Goal: Task Accomplishment & Management: Use online tool/utility

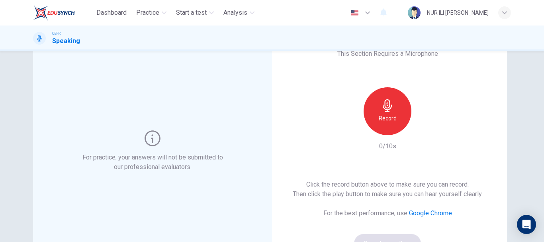
scroll to position [36, 0]
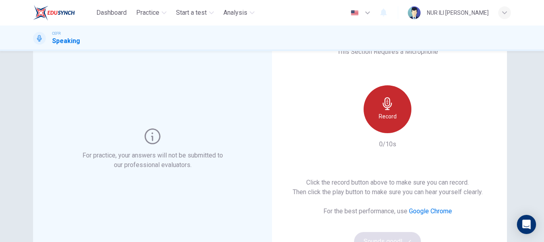
click at [385, 104] on icon "button" at bounding box center [387, 103] width 9 height 13
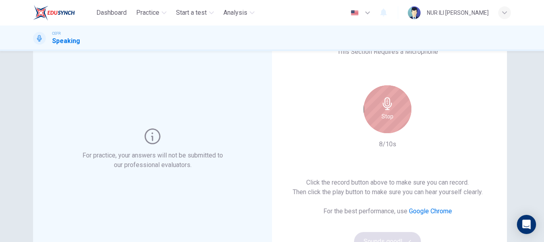
click at [385, 104] on icon "button" at bounding box center [387, 103] width 9 height 13
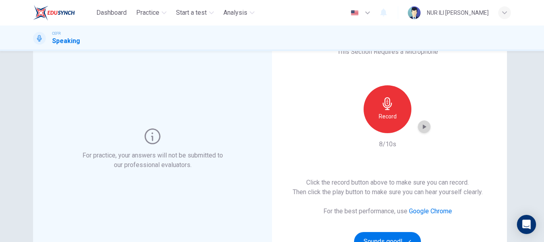
click at [418, 125] on div "button" at bounding box center [424, 126] width 13 height 13
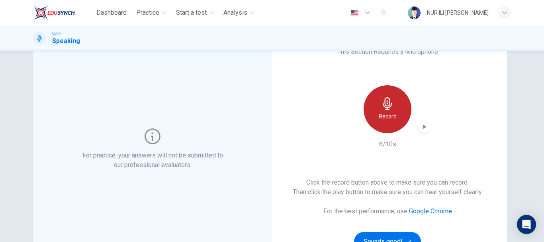
click at [382, 113] on h6 "Record" at bounding box center [388, 116] width 18 height 10
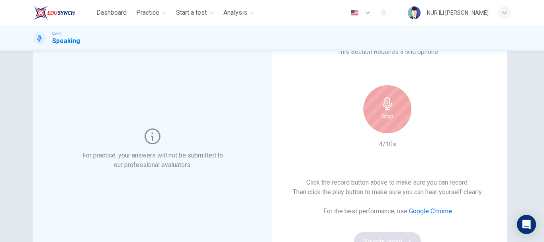
click at [382, 113] on h6 "Stop" at bounding box center [387, 116] width 12 height 10
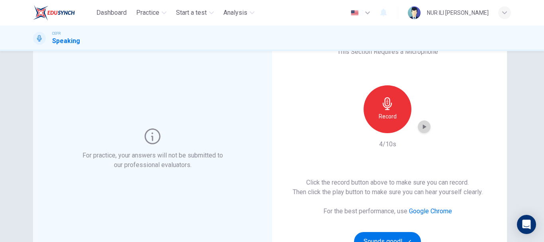
click at [420, 127] on icon "button" at bounding box center [424, 127] width 8 height 8
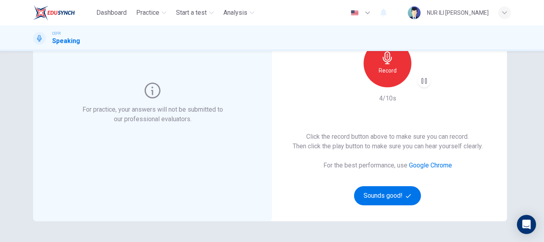
scroll to position [82, 0]
click at [374, 188] on button "Sounds good!" at bounding box center [387, 195] width 67 height 19
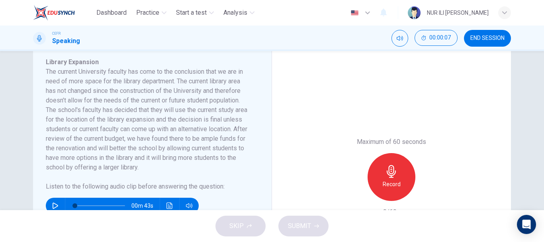
scroll to position [192, 0]
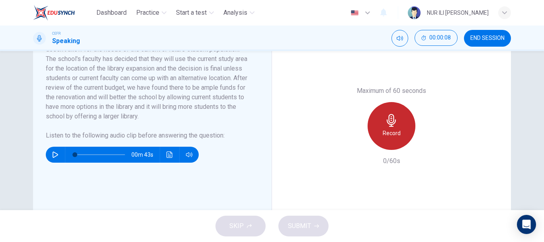
click at [405, 129] on div "Record" at bounding box center [391, 126] width 48 height 48
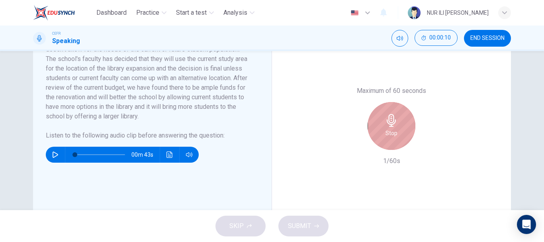
click at [405, 129] on div "Stop" at bounding box center [391, 126] width 48 height 48
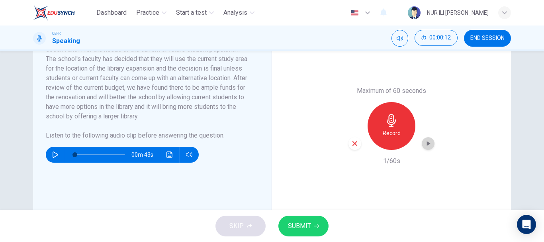
click at [430, 141] on icon "button" at bounding box center [428, 143] width 8 height 8
click at [292, 228] on span "SUBMIT" at bounding box center [299, 225] width 23 height 11
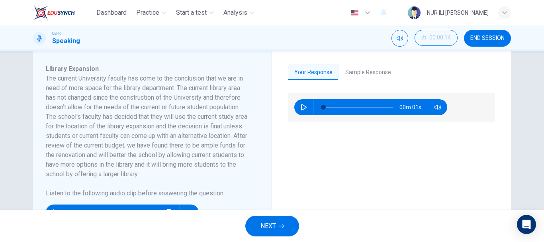
scroll to position [133, 0]
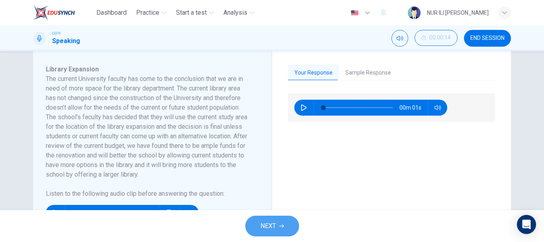
click at [266, 224] on span "NEXT" at bounding box center [268, 225] width 16 height 11
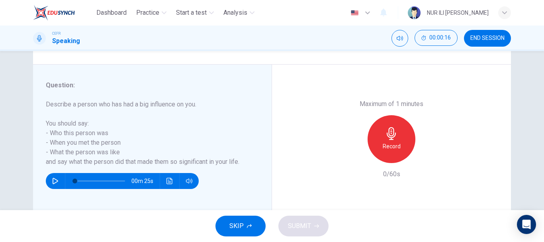
scroll to position [131, 0]
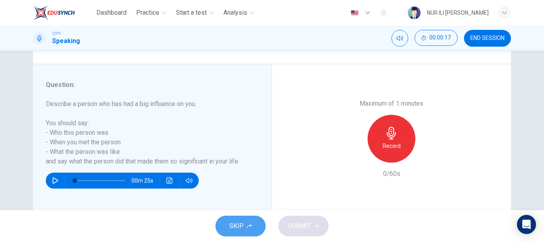
click at [240, 217] on button "SKIP" at bounding box center [240, 225] width 50 height 21
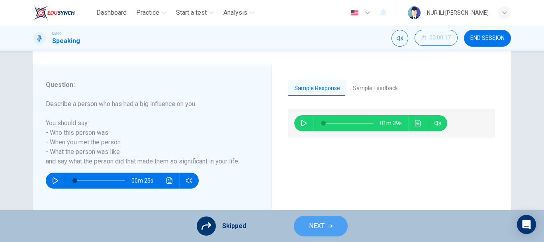
click at [312, 226] on span "NEXT" at bounding box center [317, 225] width 16 height 11
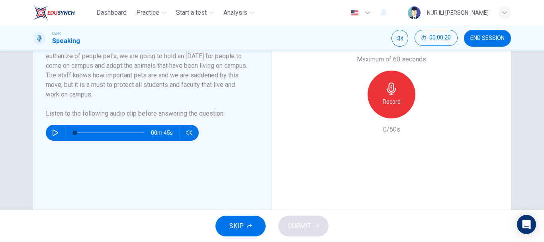
scroll to position [223, 0]
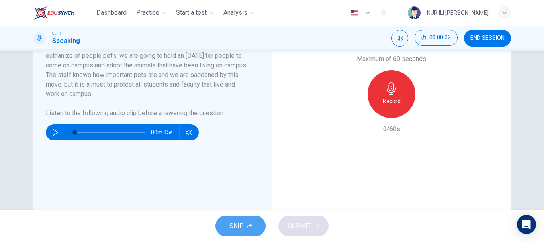
click at [238, 226] on span "SKIP" at bounding box center [236, 225] width 14 height 11
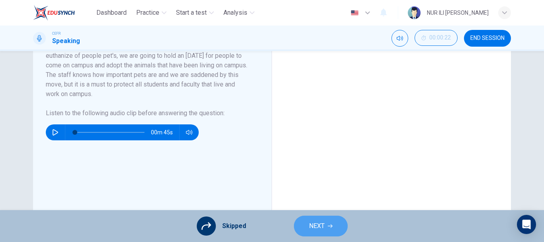
click at [329, 225] on icon "button" at bounding box center [330, 225] width 5 height 5
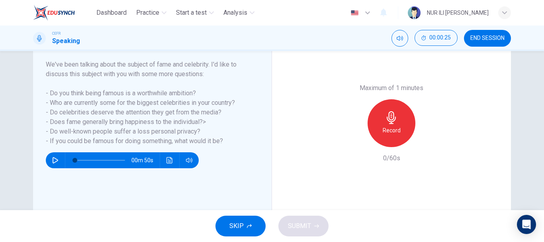
scroll to position [123, 0]
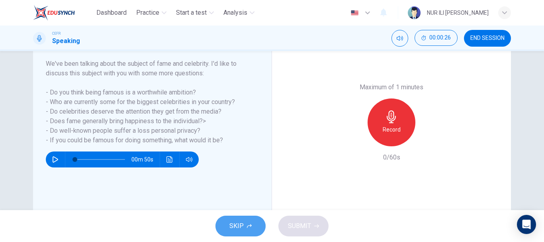
click at [235, 231] on button "SKIP" at bounding box center [240, 225] width 50 height 21
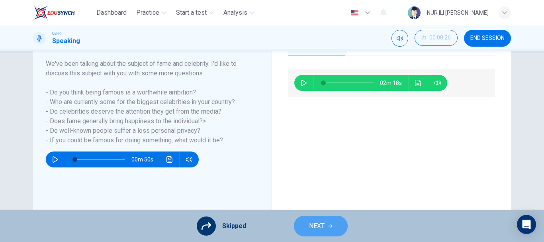
click at [313, 220] on span "NEXT" at bounding box center [317, 225] width 16 height 11
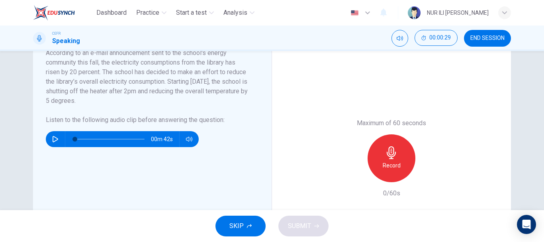
scroll to position [160, 0]
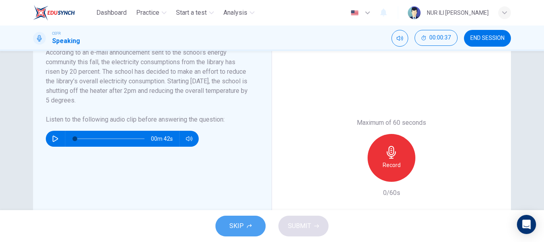
click at [249, 219] on button "SKIP" at bounding box center [240, 225] width 50 height 21
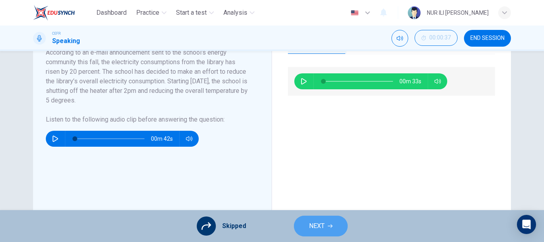
click at [313, 231] on button "NEXT" at bounding box center [321, 225] width 54 height 21
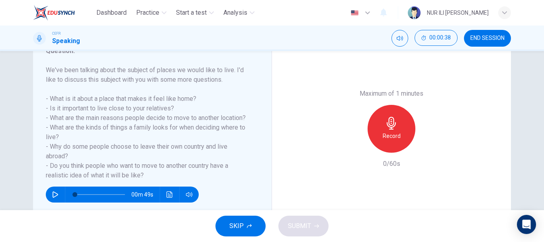
scroll to position [119, 0]
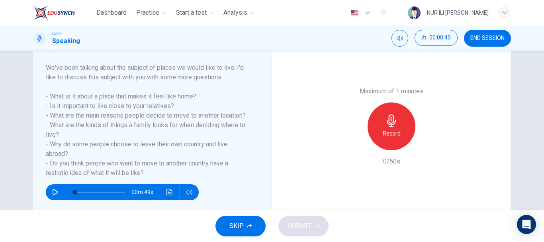
click at [486, 36] on span "END SESSION" at bounding box center [487, 38] width 34 height 6
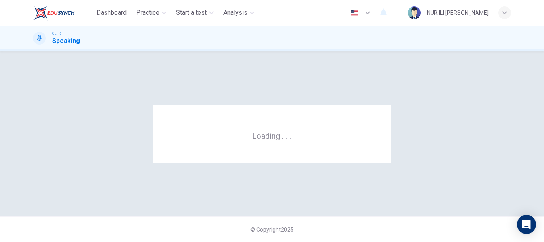
scroll to position [0, 0]
